Goal: Task Accomplishment & Management: Complete application form

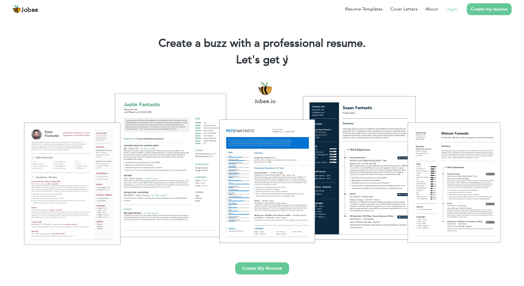
click at [451, 9] on link "Login" at bounding box center [451, 9] width 11 height 7
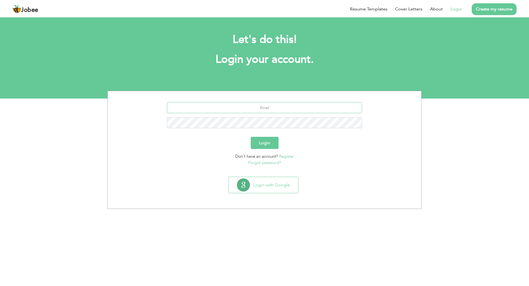
click at [260, 110] on input "text" at bounding box center [264, 107] width 195 height 11
click at [252, 181] on button "Login with Google" at bounding box center [262, 185] width 69 height 16
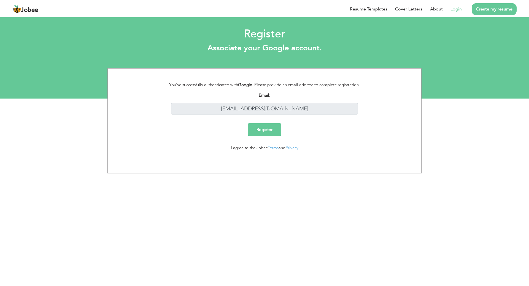
click at [257, 129] on input "Register" at bounding box center [264, 129] width 33 height 13
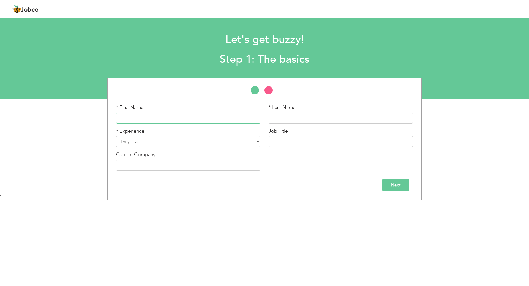
click at [166, 121] on input "text" at bounding box center [188, 118] width 144 height 11
type input "Rawaha"
type input "Ahmed"
click at [156, 151] on div "Current Company" at bounding box center [188, 161] width 144 height 20
click at [152, 143] on select "Entry Level Less than 1 Year 1 Year 2 Years 3 Years 4 Years 5 Years 6 Years 7 Y…" at bounding box center [188, 141] width 144 height 11
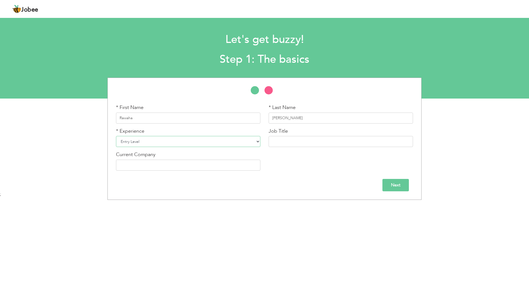
select select "3"
click at [116, 136] on select "Entry Level Less than 1 Year 1 Year 2 Years 3 Years 4 Years 5 Years 6 Years 7 Y…" at bounding box center [188, 141] width 144 height 11
click at [308, 139] on input "text" at bounding box center [340, 141] width 144 height 11
type input "W"
type input "M"
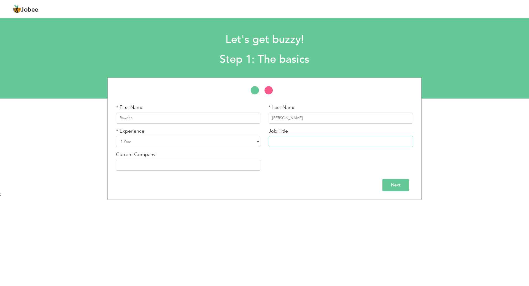
type input "m"
type input "f"
type input "[PERSON_NAME] developer"
drag, startPoint x: 198, startPoint y: 161, endPoint x: 199, endPoint y: 167, distance: 6.4
click at [198, 161] on input "text" at bounding box center [188, 165] width 144 height 11
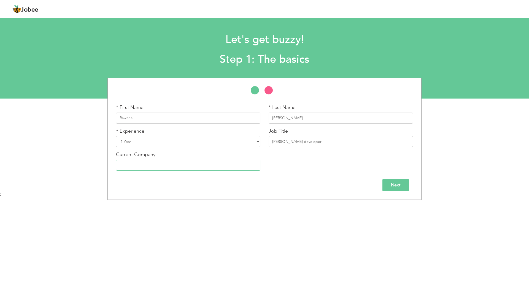
click at [201, 169] on input "text" at bounding box center [188, 165] width 144 height 11
type input "Tec education consultancy"
click at [395, 190] on input "Next" at bounding box center [395, 185] width 26 height 12
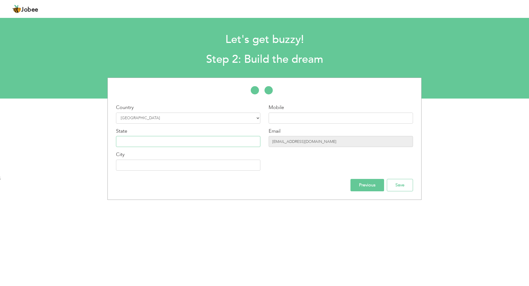
click at [156, 138] on input "text" at bounding box center [188, 141] width 144 height 11
type input "Sindh"
click at [145, 171] on div "Country Select Country Afghanistan Albania Algeria American Samoa Andorra Angol…" at bounding box center [188, 139] width 153 height 71
click at [145, 170] on input "text" at bounding box center [188, 165] width 144 height 11
type input "[GEOGRAPHIC_DATA]"
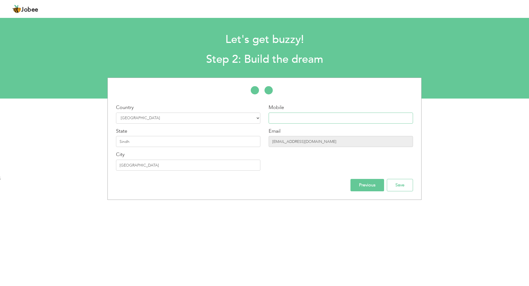
click at [319, 117] on input "text" at bounding box center [340, 118] width 144 height 11
type input "03172800184"
click at [393, 187] on input "Save" at bounding box center [400, 185] width 26 height 12
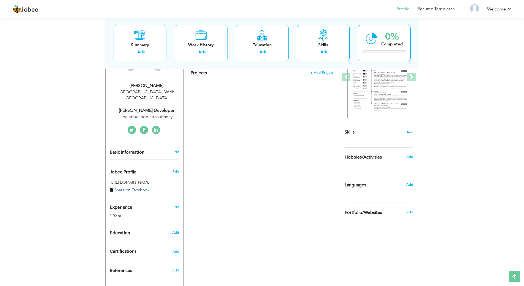
scroll to position [103, 0]
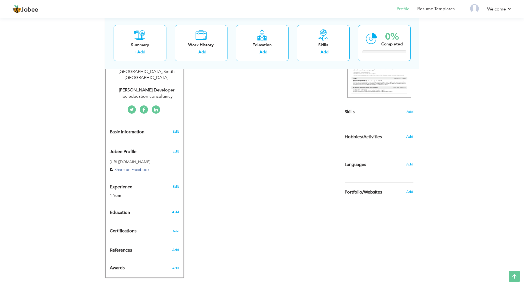
click at [174, 210] on span "Add" at bounding box center [175, 212] width 7 height 5
radio input "true"
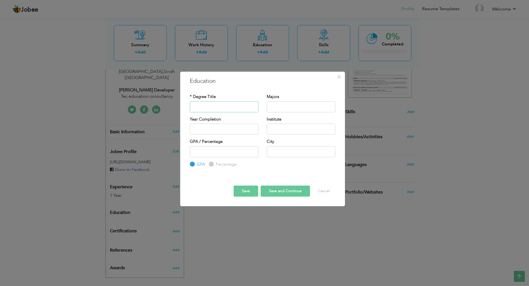
click at [210, 112] on input "text" at bounding box center [224, 106] width 69 height 11
click at [339, 80] on span "×" at bounding box center [338, 77] width 5 height 10
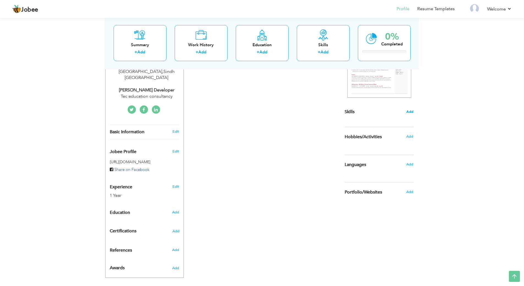
click at [411, 110] on span "Add" at bounding box center [410, 111] width 7 height 5
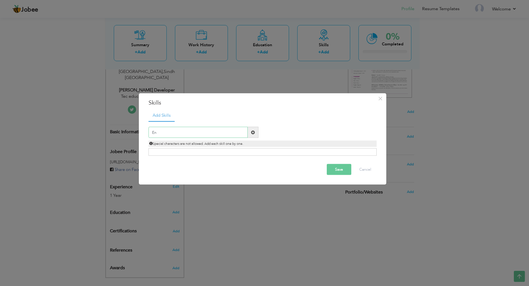
type input "E"
click at [256, 132] on span at bounding box center [252, 132] width 11 height 11
click at [254, 132] on span at bounding box center [253, 132] width 4 height 4
type input "E"
type input "Urdu"
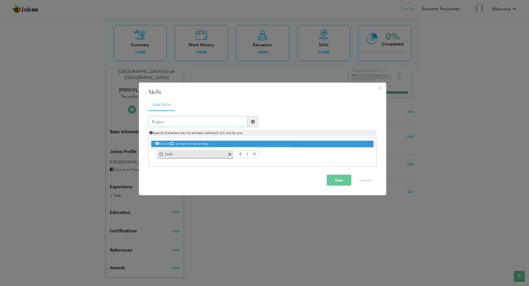
type input "Englush"
click at [336, 154] on span at bounding box center [338, 155] width 4 height 4
click at [162, 123] on input "text" at bounding box center [197, 121] width 99 height 11
type input "English"
click at [340, 184] on button "Save" at bounding box center [338, 180] width 25 height 11
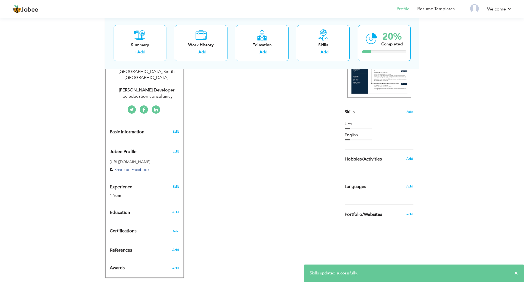
click at [409, 109] on div "Skills Add" at bounding box center [379, 58] width 69 height 114
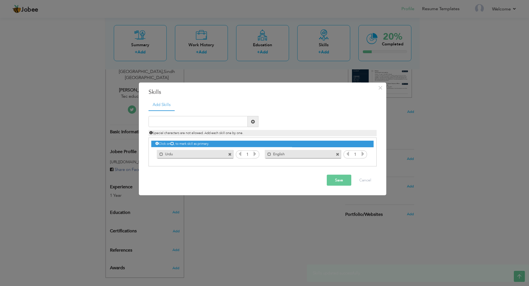
click at [197, 156] on label "Urdu" at bounding box center [191, 153] width 56 height 7
click at [361, 155] on icon at bounding box center [362, 153] width 5 height 5
click at [343, 155] on div "Mark as primary skill. English" at bounding box center [301, 153] width 84 height 11
click at [345, 154] on icon at bounding box center [347, 153] width 5 height 5
click at [230, 157] on div "Unmark as primary skill. Urdu" at bounding box center [195, 154] width 76 height 8
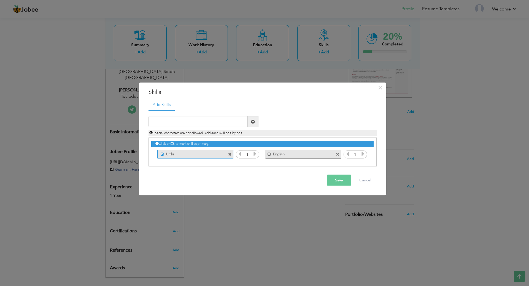
click at [230, 155] on span at bounding box center [230, 155] width 4 height 4
click at [232, 155] on span at bounding box center [230, 153] width 5 height 6
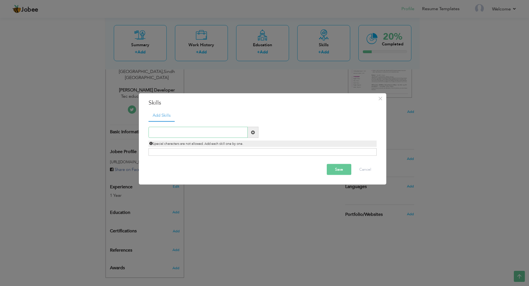
click at [174, 136] on input "text" at bounding box center [197, 132] width 99 height 11
type input "Mongodb"
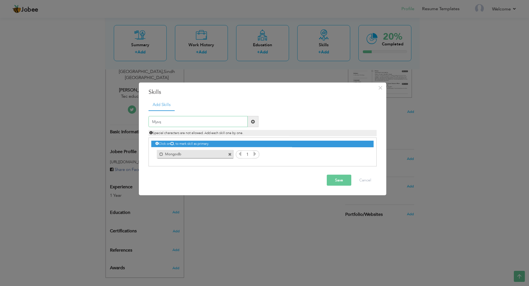
type input "Mysql"
type input "Express.js"
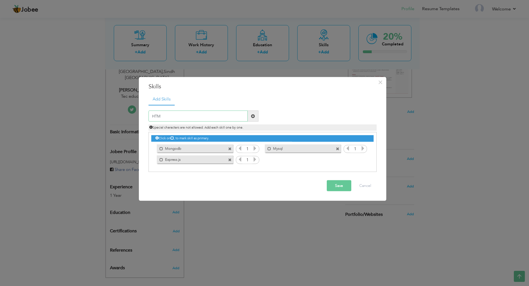
type input "HTML"
type input "CSS"
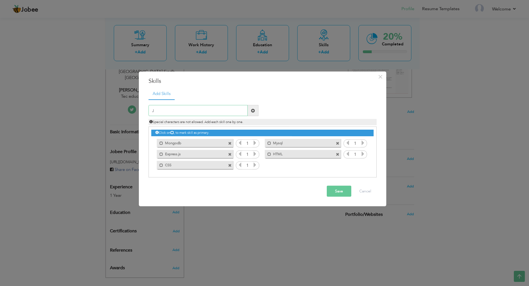
type input "JS"
type input "React.js"
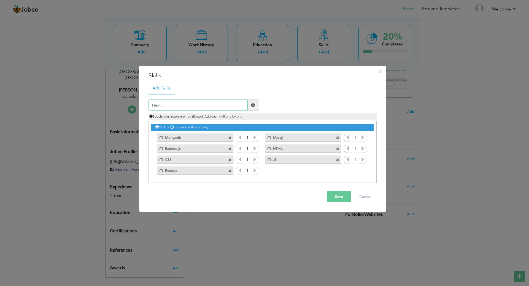
type input "Next.js"
click at [160, 138] on span at bounding box center [160, 136] width 6 height 6
click at [159, 147] on span at bounding box center [160, 147] width 6 height 6
click at [160, 159] on span at bounding box center [161, 160] width 4 height 4
click at [160, 172] on span at bounding box center [161, 171] width 4 height 4
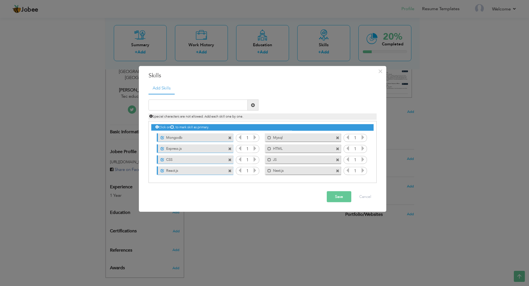
click at [271, 136] on label "Mysql" at bounding box center [299, 136] width 56 height 7
click at [268, 139] on div "Unmark as primary skill." at bounding box center [269, 136] width 6 height 6
click at [268, 151] on div "Mark as primary skill. HTML" at bounding box center [303, 148] width 76 height 8
click at [270, 136] on span at bounding box center [270, 138] width 4 height 4
drag, startPoint x: 269, startPoint y: 147, endPoint x: 268, endPoint y: 151, distance: 4.9
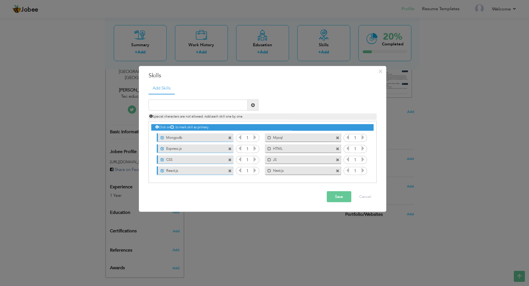
click at [268, 148] on span at bounding box center [269, 149] width 4 height 4
click at [268, 163] on div "Mark as primary skill. JS" at bounding box center [303, 159] width 76 height 8
click at [268, 161] on span at bounding box center [269, 160] width 4 height 4
click at [268, 169] on span at bounding box center [269, 171] width 4 height 4
click at [202, 98] on div "Duplicate entry" at bounding box center [262, 138] width 228 height 89
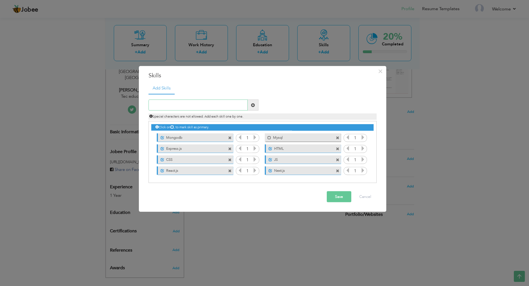
click at [202, 105] on input "text" at bounding box center [197, 105] width 99 height 11
type input "Web development"
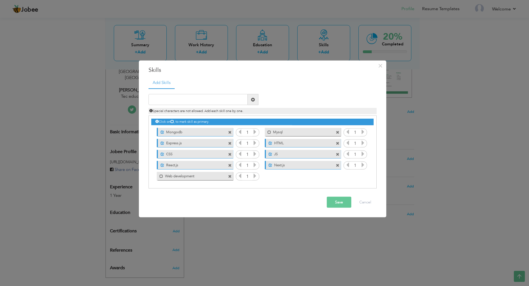
click at [162, 179] on div "Mark as primary skill. Web development" at bounding box center [195, 176] width 76 height 8
click at [162, 175] on span at bounding box center [161, 176] width 4 height 4
click at [340, 202] on button "Save" at bounding box center [338, 202] width 25 height 11
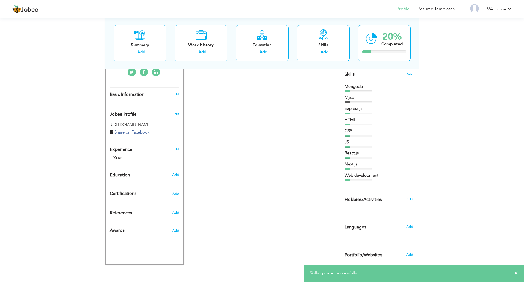
scroll to position [142, 0]
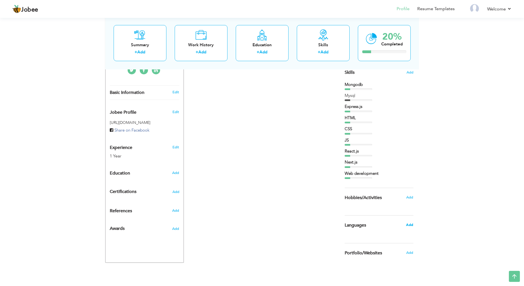
click at [408, 225] on span "Add" at bounding box center [409, 224] width 7 height 5
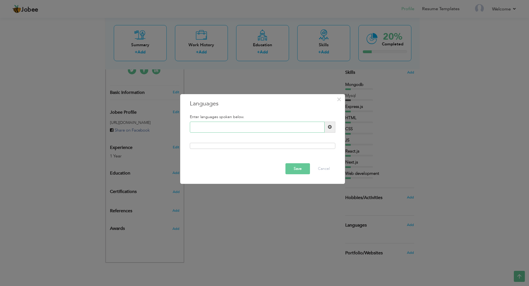
click at [260, 123] on input "text" at bounding box center [257, 127] width 135 height 11
click at [263, 126] on input "text" at bounding box center [257, 127] width 135 height 11
type input "English"
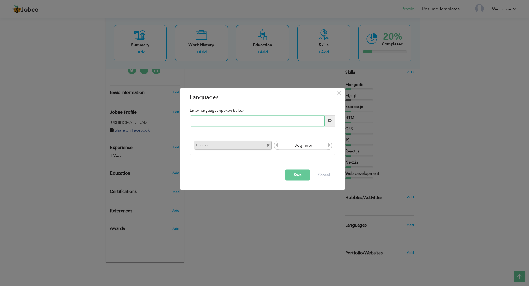
click at [263, 126] on input "text" at bounding box center [257, 120] width 135 height 11
click at [329, 148] on icon at bounding box center [328, 145] width 5 height 5
click at [278, 146] on icon at bounding box center [276, 145] width 5 height 5
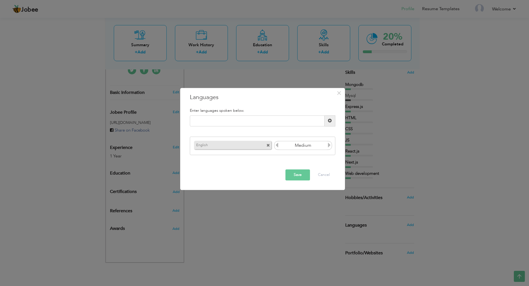
click at [278, 146] on icon at bounding box center [276, 145] width 5 height 5
click at [327, 148] on icon at bounding box center [328, 145] width 5 height 5
click at [247, 122] on input "text" at bounding box center [257, 120] width 135 height 11
type input "Y"
type input "Urdu"
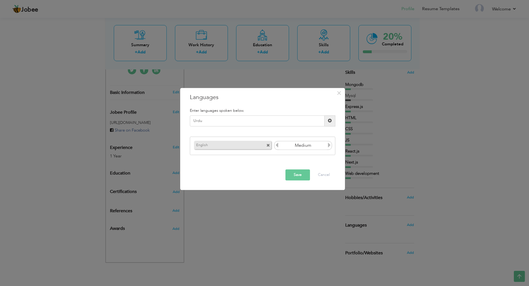
click at [294, 176] on button "Save" at bounding box center [297, 174] width 25 height 11
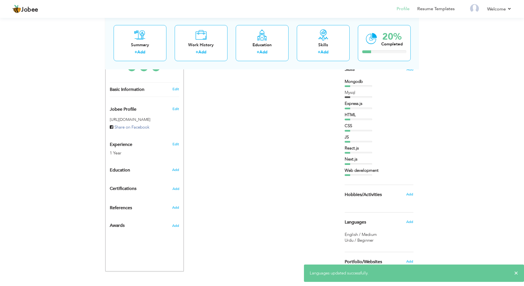
scroll to position [154, 0]
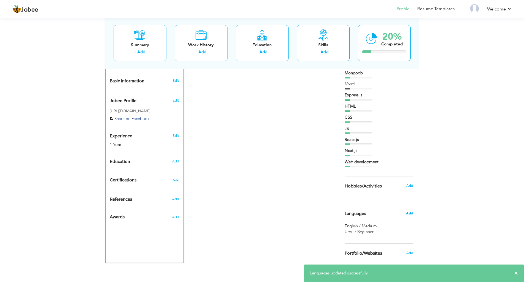
click at [410, 214] on span "Add" at bounding box center [409, 213] width 7 height 5
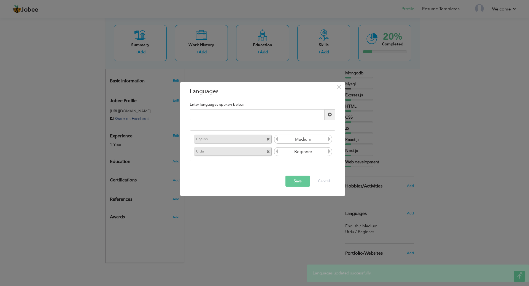
click at [328, 152] on icon at bounding box center [328, 151] width 5 height 5
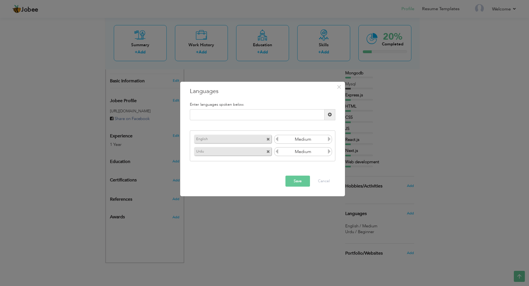
click at [328, 152] on icon at bounding box center [328, 151] width 5 height 5
click at [306, 180] on button "Save" at bounding box center [297, 181] width 25 height 11
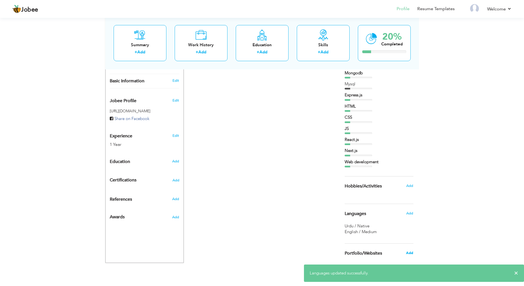
click at [413, 254] on span "Add" at bounding box center [409, 253] width 7 height 5
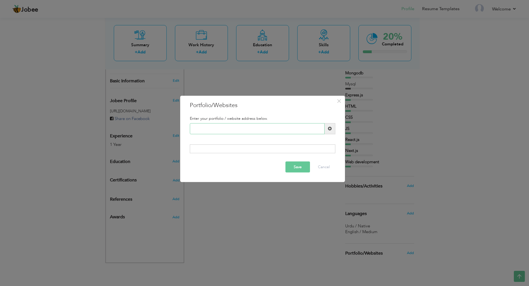
click at [200, 129] on input "text" at bounding box center [257, 128] width 135 height 11
paste input "[URL][DOMAIN_NAME]"
type input "[URL][DOMAIN_NAME]"
click at [295, 164] on button "Save" at bounding box center [297, 167] width 25 height 11
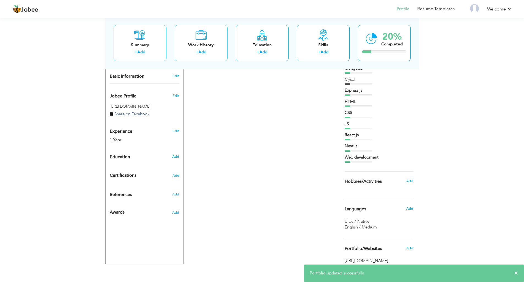
scroll to position [160, 0]
click at [517, 274] on span "×" at bounding box center [517, 273] width 4 height 6
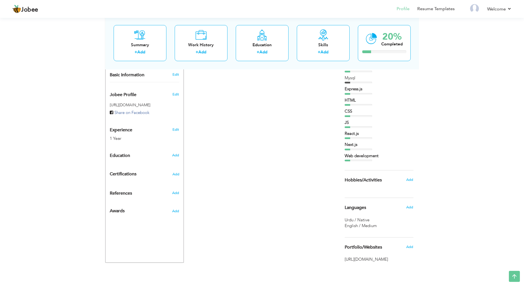
scroll to position [50, 0]
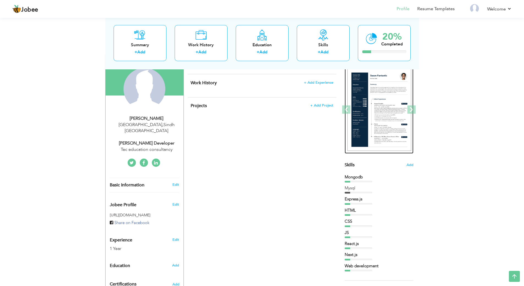
click at [362, 77] on img at bounding box center [380, 110] width 64 height 83
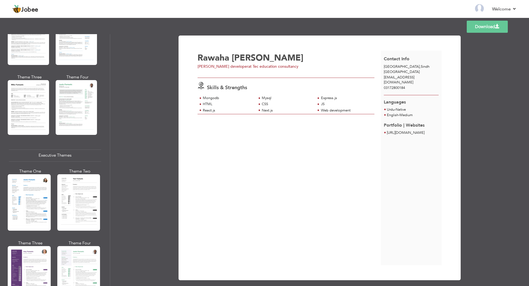
scroll to position [358, 0]
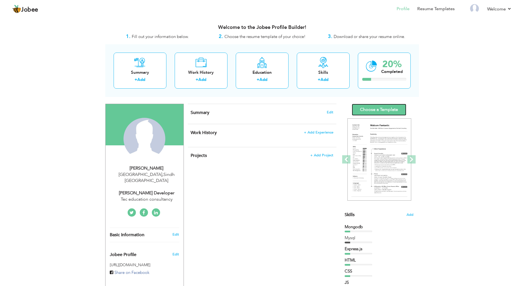
click at [361, 110] on link "Choose a Template" at bounding box center [379, 110] width 55 height 12
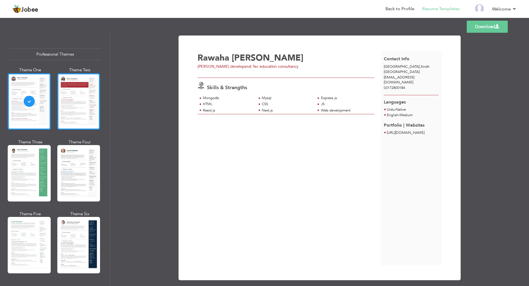
click at [70, 102] on div at bounding box center [78, 101] width 43 height 56
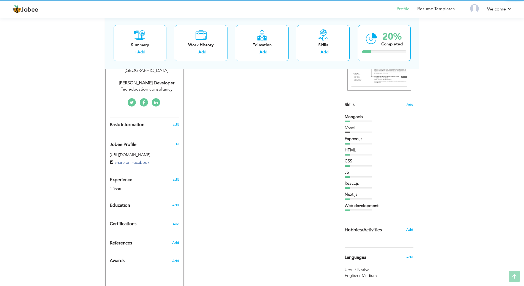
scroll to position [160, 0]
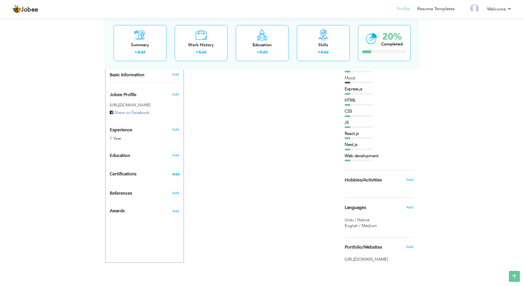
click at [175, 172] on span "Add" at bounding box center [175, 174] width 7 height 4
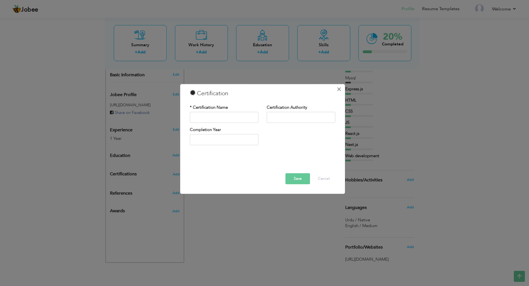
click at [339, 87] on span "×" at bounding box center [338, 89] width 5 height 10
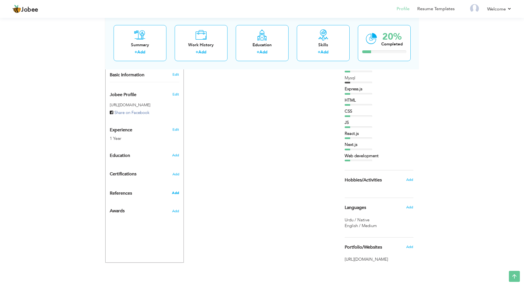
click at [175, 191] on span "Add" at bounding box center [175, 193] width 7 height 5
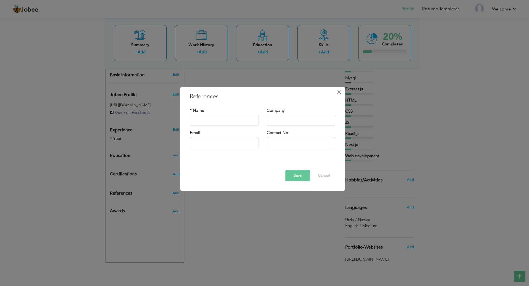
click at [339, 95] on span "×" at bounding box center [338, 92] width 5 height 10
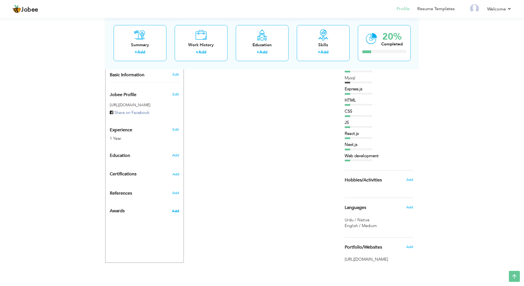
click at [175, 209] on span "Add" at bounding box center [175, 211] width 7 height 5
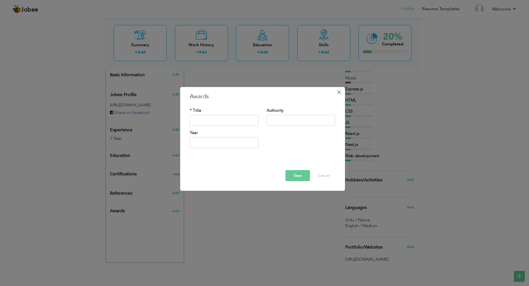
click at [341, 93] on span "×" at bounding box center [338, 92] width 5 height 10
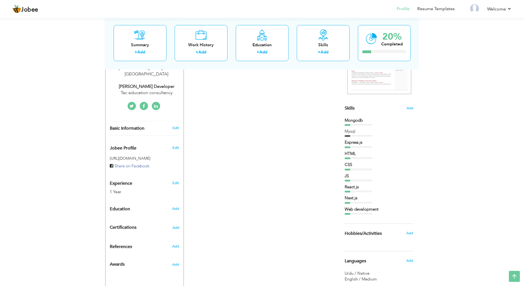
scroll to position [22, 0]
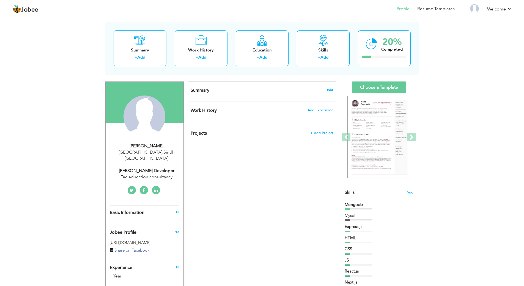
click at [330, 90] on span "Edit" at bounding box center [330, 90] width 7 height 4
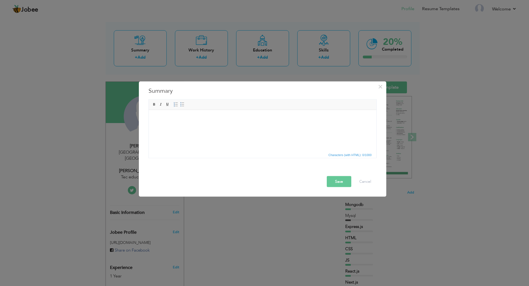
click at [181, 127] on html at bounding box center [261, 118] width 227 height 17
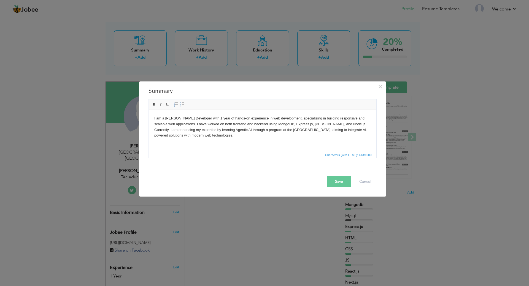
click at [210, 144] on html "I am a [PERSON_NAME] Developer with 1 year of hands-on experience in web develo…" at bounding box center [261, 127] width 227 height 34
click at [331, 180] on button "Save" at bounding box center [338, 181] width 25 height 11
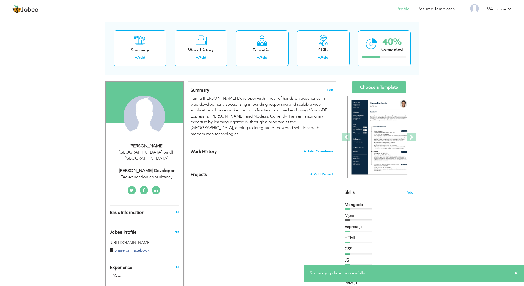
click at [328, 149] on span "+ Add Experience" at bounding box center [319, 151] width 30 height 4
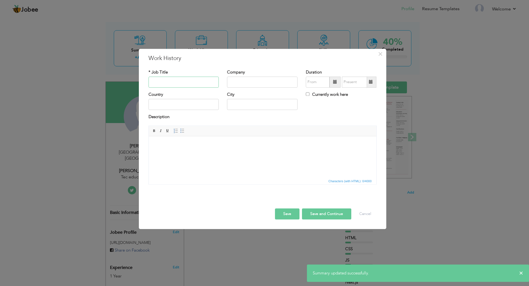
click at [176, 84] on input "text" at bounding box center [183, 82] width 70 height 11
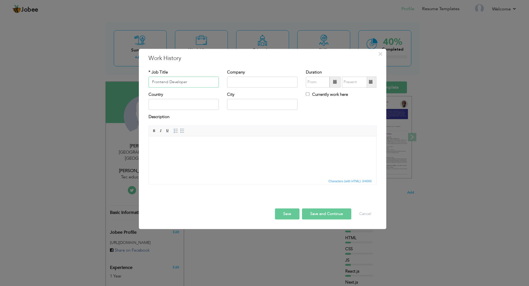
type input "Frontend Developer"
click at [255, 86] on input "text" at bounding box center [262, 82] width 70 height 11
type input "Tec education Consultancy"
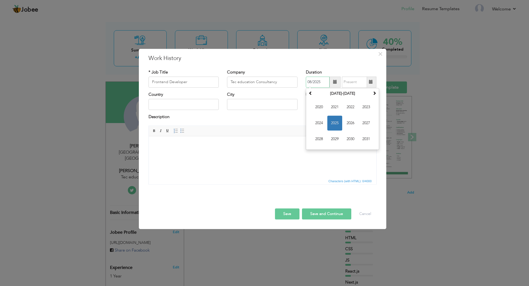
click at [322, 84] on input "08/2025" at bounding box center [318, 82] width 24 height 11
type input "0"
click at [320, 83] on input "08/2025" at bounding box center [318, 82] width 24 height 11
click at [320, 118] on span "2024" at bounding box center [318, 123] width 15 height 15
click at [351, 121] on span "Jul" at bounding box center [350, 123] width 15 height 15
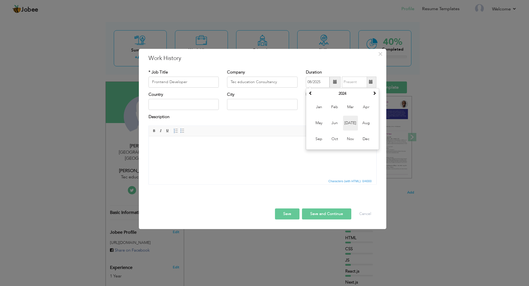
type input "07/2024"
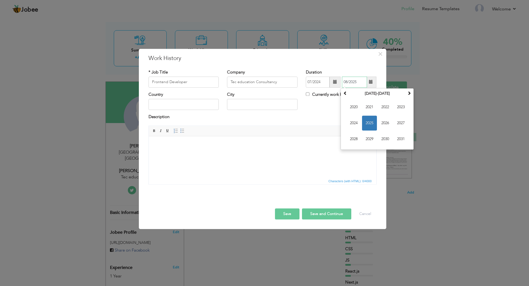
click at [355, 87] on input "08/2025" at bounding box center [354, 82] width 25 height 11
click at [369, 123] on span "2025" at bounding box center [369, 123] width 15 height 15
click at [403, 121] on span "Aug" at bounding box center [400, 123] width 15 height 15
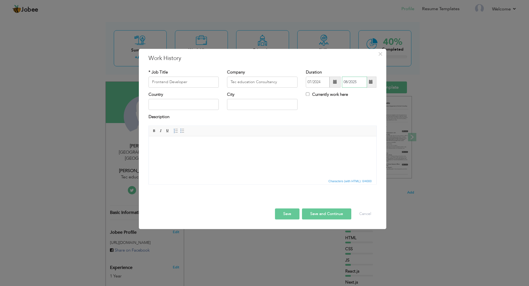
click at [346, 84] on input "08/2025" at bounding box center [354, 82] width 25 height 11
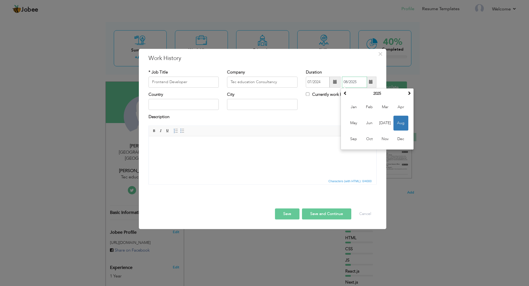
click at [400, 121] on span "Aug" at bounding box center [400, 123] width 15 height 15
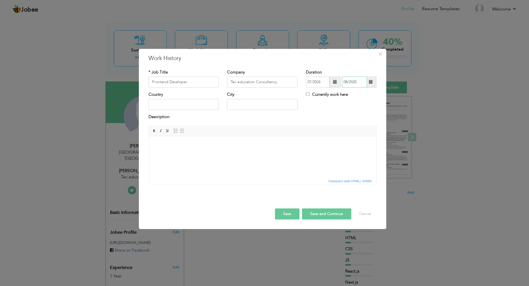
click at [347, 80] on input "08/2025" at bounding box center [354, 82] width 25 height 11
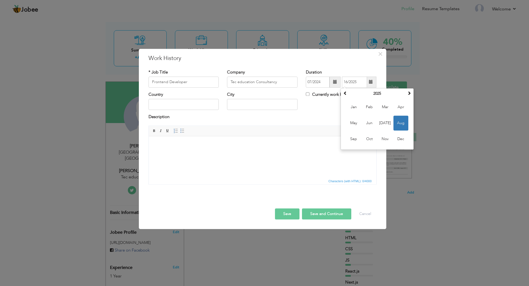
type input "08/2025"
click at [345, 81] on input "08/2025" at bounding box center [354, 82] width 25 height 11
click at [348, 92] on th "2025" at bounding box center [376, 93] width 57 height 8
click at [372, 120] on span "2025" at bounding box center [369, 123] width 15 height 15
click at [400, 122] on span "Aug" at bounding box center [400, 123] width 15 height 15
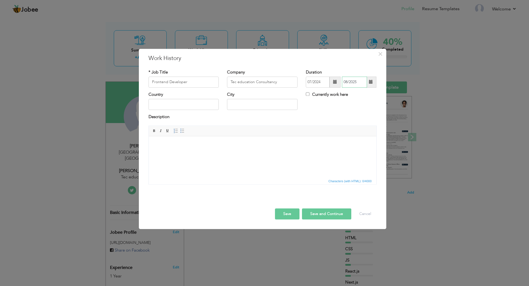
click at [349, 82] on input "08/2025" at bounding box center [354, 82] width 25 height 11
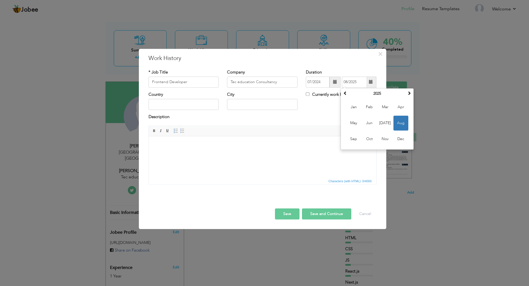
click at [367, 72] on div "Duration 07/2024 08/2025 August 2025 Su Mo Tu We Th Fr Sa 27 28 29 30 31 1 2 3 …" at bounding box center [341, 78] width 70 height 18
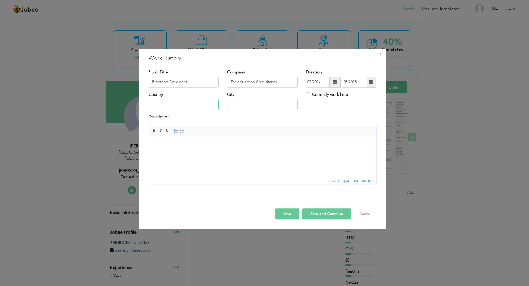
click at [165, 107] on input "text" at bounding box center [183, 104] width 70 height 11
type input "[GEOGRAPHIC_DATA]"
click at [165, 153] on html at bounding box center [261, 144] width 227 height 17
click at [243, 153] on html at bounding box center [261, 144] width 227 height 17
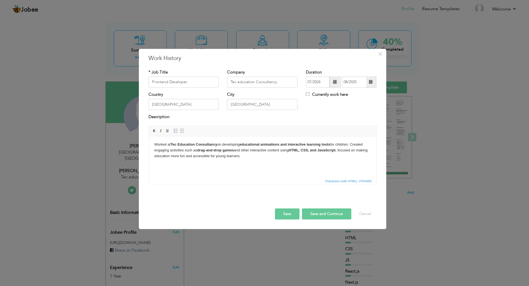
click at [288, 212] on button "Save" at bounding box center [287, 213] width 25 height 11
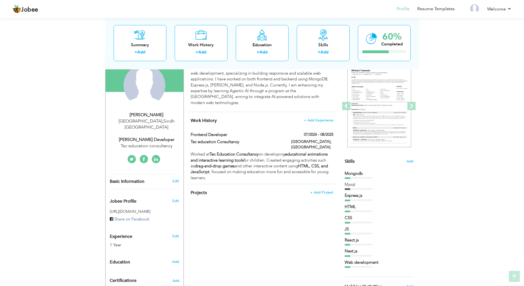
scroll to position [55, 0]
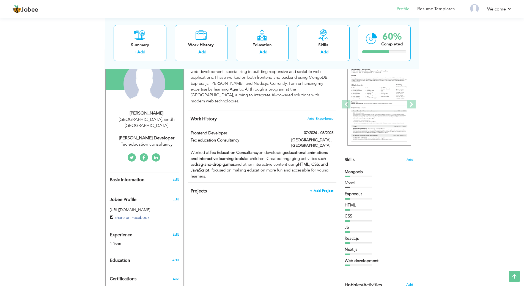
click at [317, 189] on span "+ Add Project" at bounding box center [321, 191] width 23 height 4
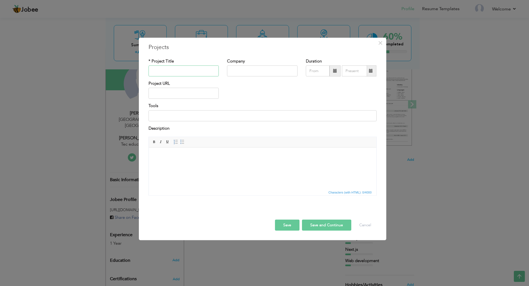
type input "O"
click at [360, 224] on button "Cancel" at bounding box center [364, 225] width 23 height 11
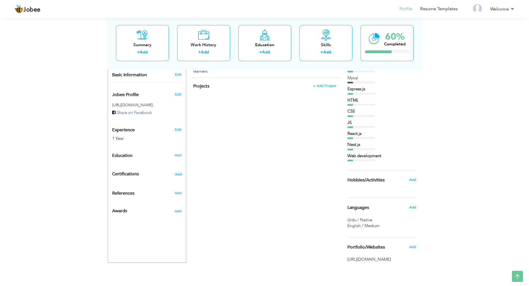
scroll to position [0, 0]
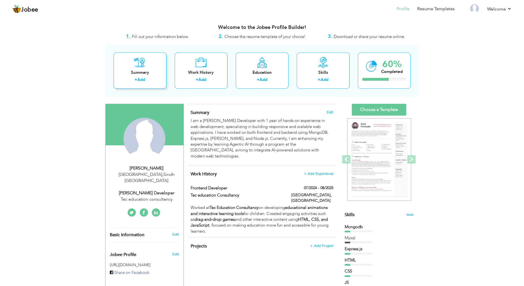
click at [135, 70] on div "Summary" at bounding box center [140, 73] width 44 height 6
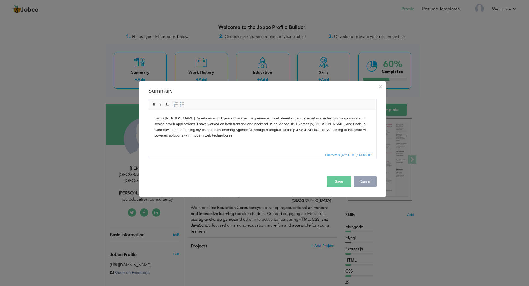
click at [372, 184] on button "Cancel" at bounding box center [364, 181] width 23 height 11
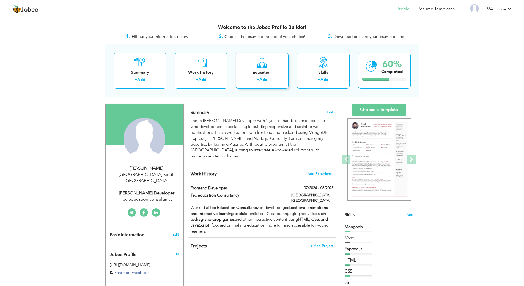
click at [282, 74] on div "Education" at bounding box center [262, 73] width 44 height 6
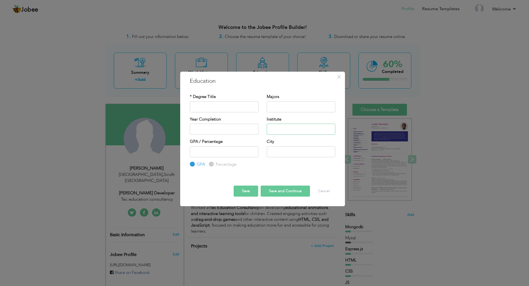
click at [293, 126] on input "text" at bounding box center [300, 129] width 69 height 11
type input "2025"
click at [220, 134] on input "2025" at bounding box center [224, 129] width 69 height 11
click at [230, 110] on input "text" at bounding box center [224, 106] width 69 height 11
type input "P"
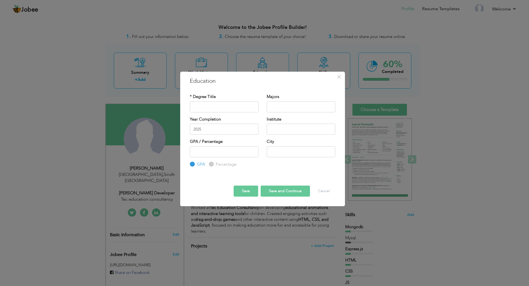
click at [211, 163] on input "Percentage" at bounding box center [211, 164] width 4 height 4
radio input "true"
click at [213, 151] on input "number" at bounding box center [224, 151] width 69 height 11
click at [224, 113] on div "* Degree Title" at bounding box center [224, 105] width 77 height 22
click at [224, 107] on input "text" at bounding box center [224, 106] width 69 height 11
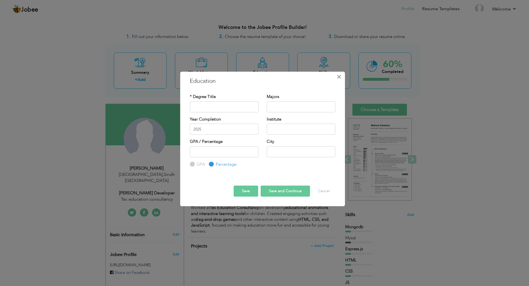
click at [339, 74] on span "×" at bounding box center [338, 77] width 5 height 10
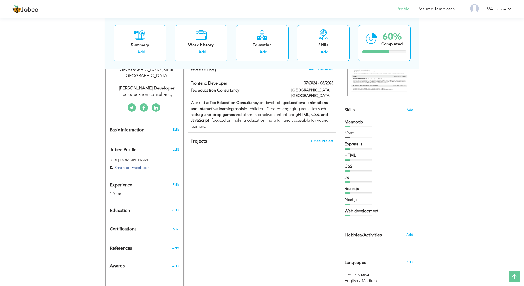
scroll to position [50, 0]
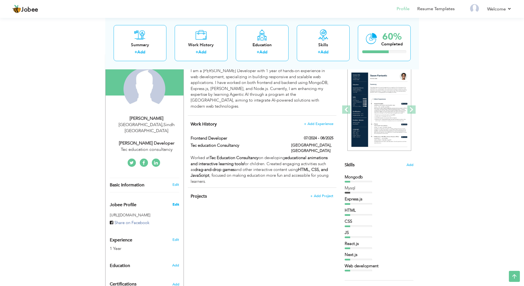
click at [177, 202] on span "Edit" at bounding box center [176, 204] width 7 height 5
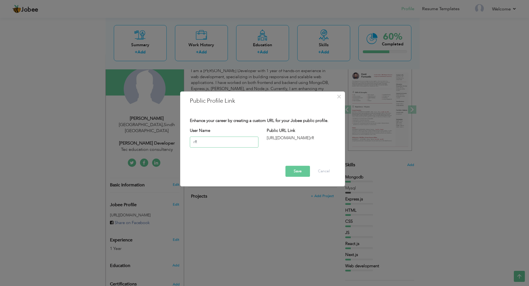
type input "r"
click at [200, 145] on input "Rawha" at bounding box center [224, 142] width 69 height 11
type input "Rawaha"
click at [303, 174] on button "Save" at bounding box center [297, 171] width 25 height 11
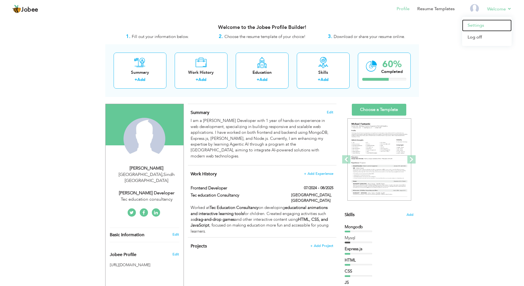
click at [474, 27] on link "Settings" at bounding box center [487, 26] width 50 height 12
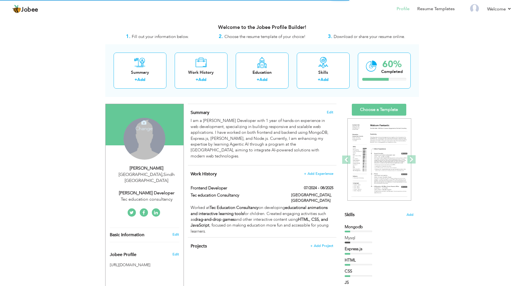
click at [137, 140] on div "Change Remove" at bounding box center [145, 139] width 42 height 42
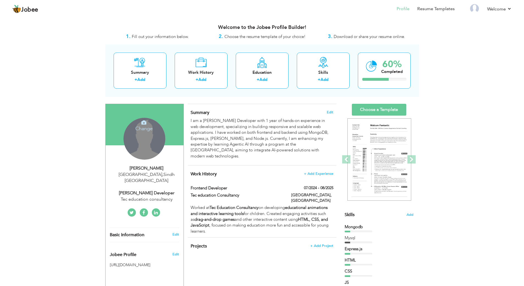
click at [137, 140] on div "Change Remove" at bounding box center [145, 139] width 42 height 42
click at [140, 124] on h4 "Change" at bounding box center [143, 124] width 39 height 13
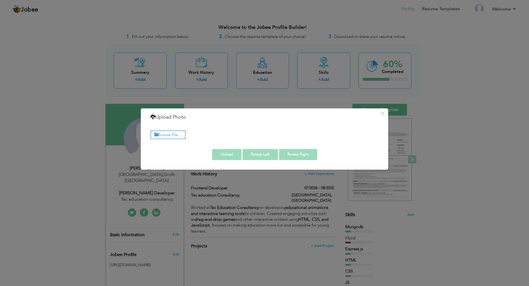
click at [165, 134] on label "Browse File ..." at bounding box center [167, 134] width 35 height 9
click at [0, 0] on input "Browse File ..." at bounding box center [0, 0] width 0 height 0
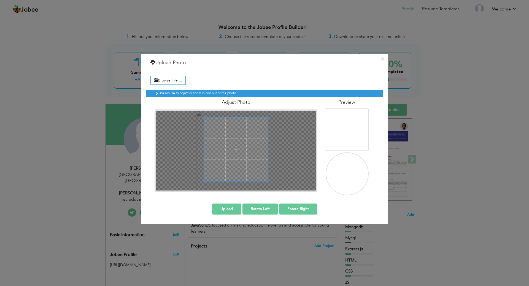
click at [229, 151] on span at bounding box center [236, 149] width 64 height 64
click at [249, 177] on span at bounding box center [236, 148] width 64 height 64
click at [239, 208] on button "Upload" at bounding box center [226, 208] width 29 height 11
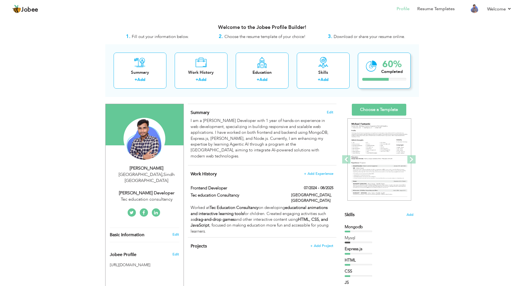
click at [388, 61] on div "60%" at bounding box center [392, 64] width 21 height 9
click at [347, 37] on span "Download or share your resume online." at bounding box center [370, 37] width 72 height 6
click at [251, 36] on span "Choose the resume template of your choice!" at bounding box center [265, 37] width 81 height 6
click at [124, 40] on div "1. Fill out your information below." at bounding box center [157, 36] width 105 height 7
click at [143, 37] on span "Fill out your information below." at bounding box center [160, 37] width 57 height 6
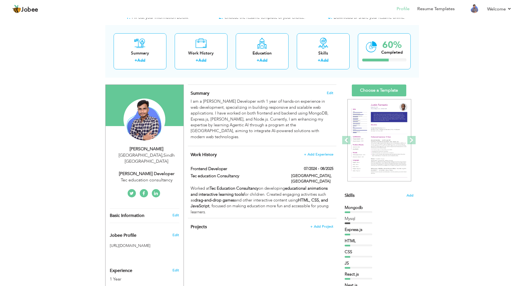
scroll to position [28, 0]
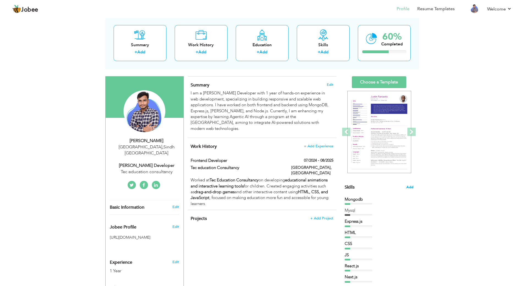
click at [408, 187] on span "Add" at bounding box center [410, 187] width 7 height 5
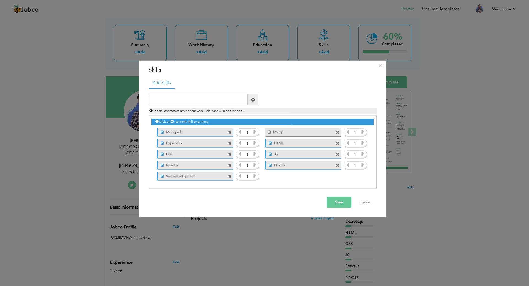
click at [395, 57] on div "× Skills Add Skills Duplicate entry Unmark as primary skill. 1 1" at bounding box center [264, 143] width 529 height 286
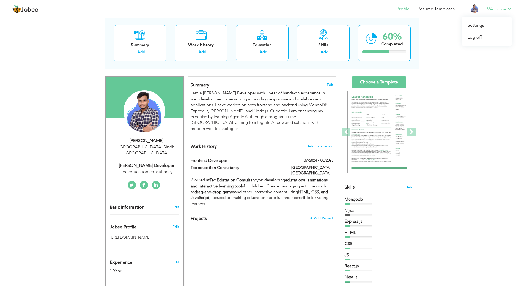
click at [482, 9] on li "Welcome Settings Log off" at bounding box center [496, 9] width 32 height 15
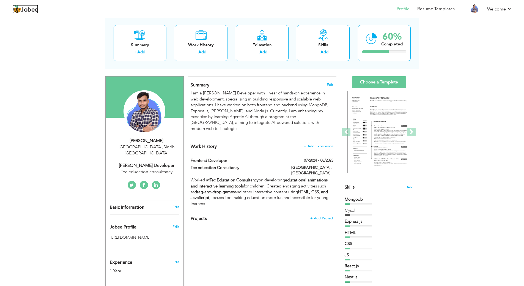
click at [16, 11] on img at bounding box center [16, 9] width 9 height 9
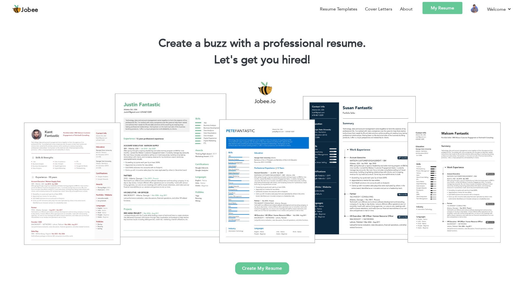
click at [255, 272] on link "Create My Resume" at bounding box center [262, 268] width 54 height 12
